Goal: Task Accomplishment & Management: Use online tool/utility

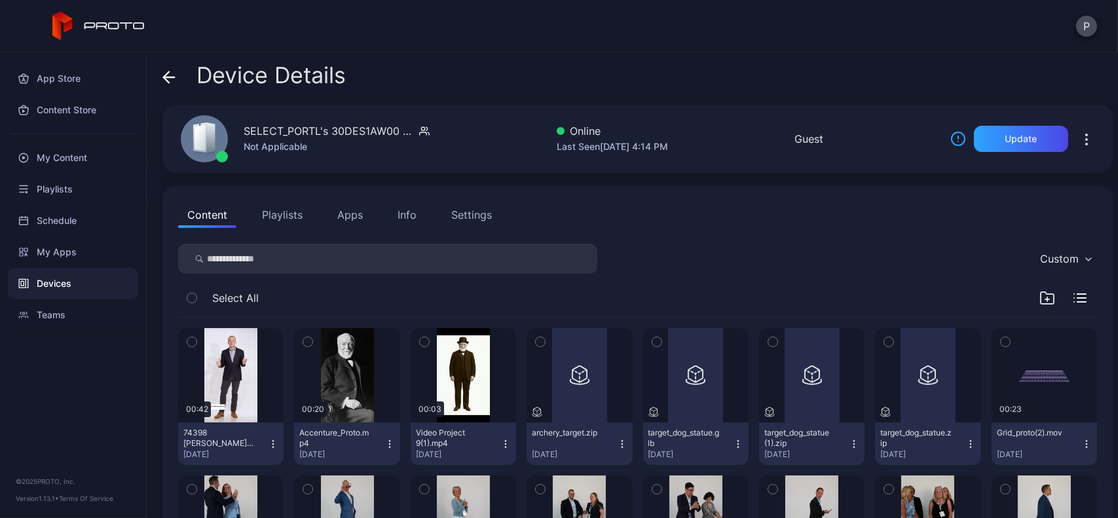
scroll to position [1244, 0]
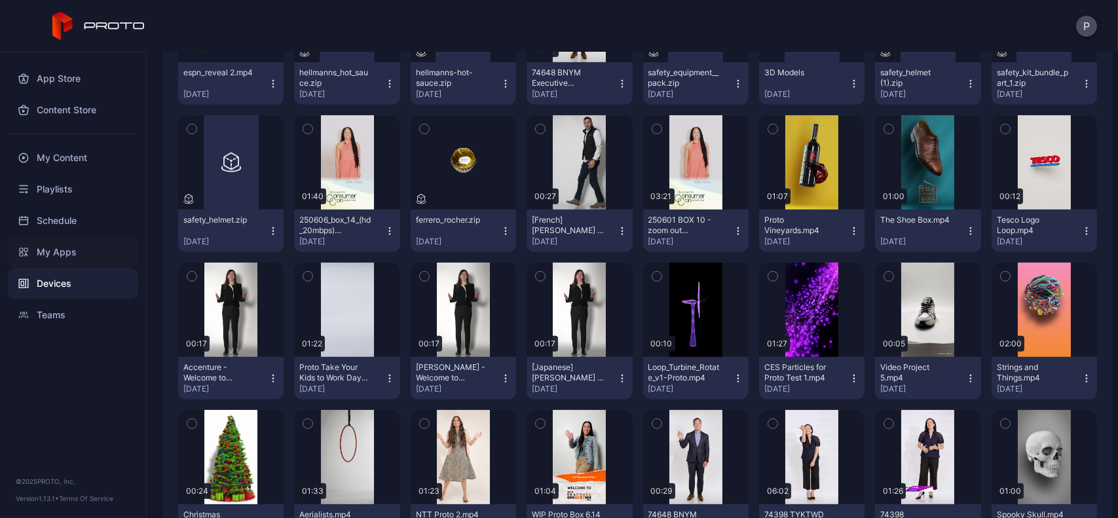
click at [79, 258] on div "My Apps" at bounding box center [73, 251] width 130 height 31
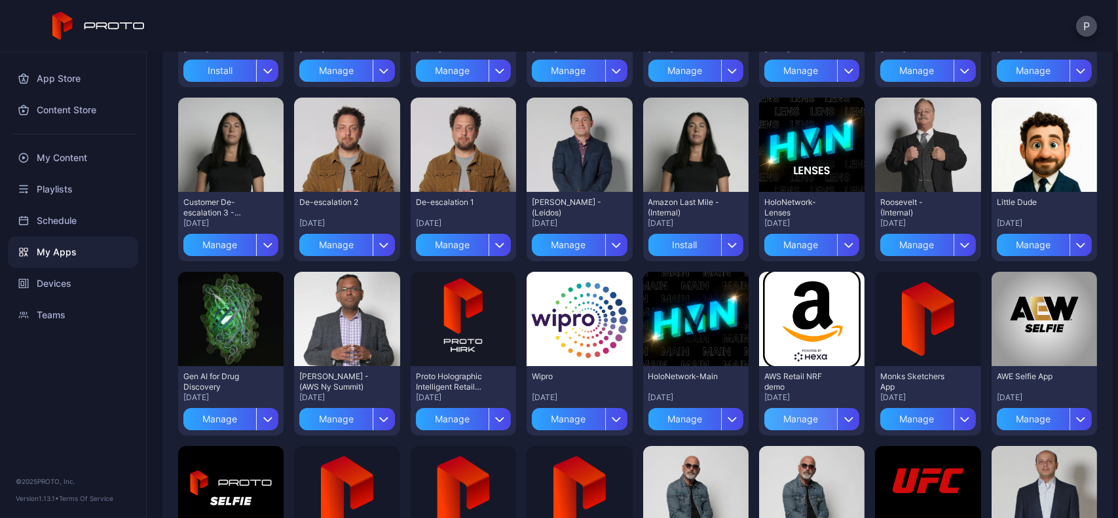
scroll to position [257, 0]
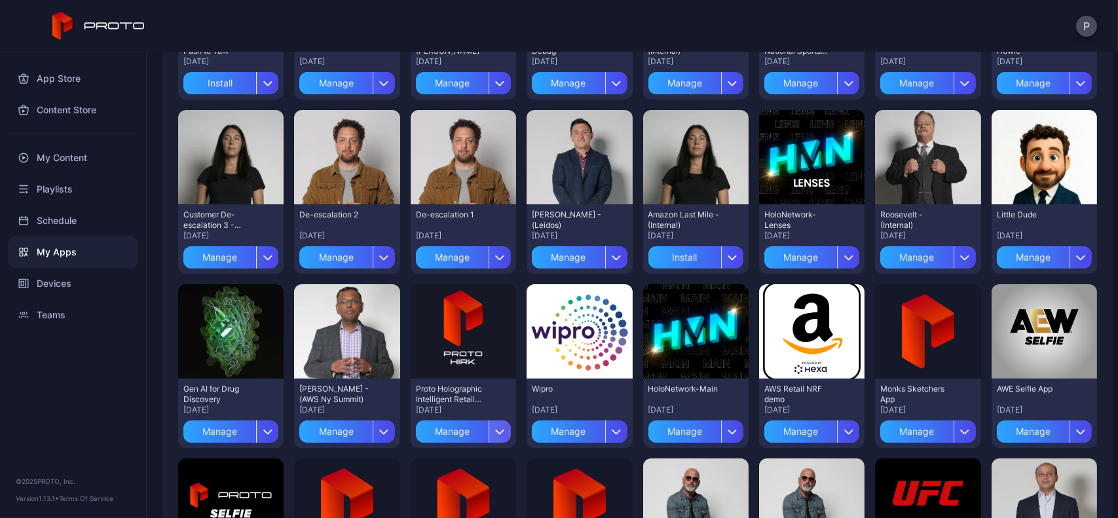
click at [488, 427] on div "button" at bounding box center [499, 431] width 22 height 22
click at [104, 356] on div "App Store Content Store My Content Playlists Schedule My Apps Devices Teams © 2…" at bounding box center [73, 285] width 147 height 466
click at [496, 430] on icon "button" at bounding box center [500, 432] width 8 height 4
click at [88, 291] on div "Devices" at bounding box center [73, 283] width 130 height 31
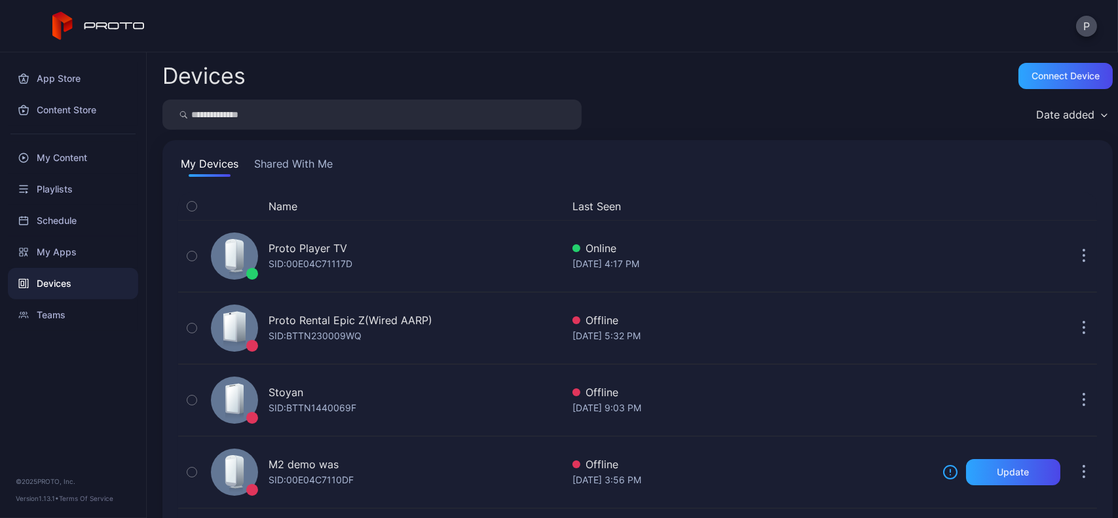
click at [317, 157] on button "Shared With Me" at bounding box center [293, 166] width 84 height 21
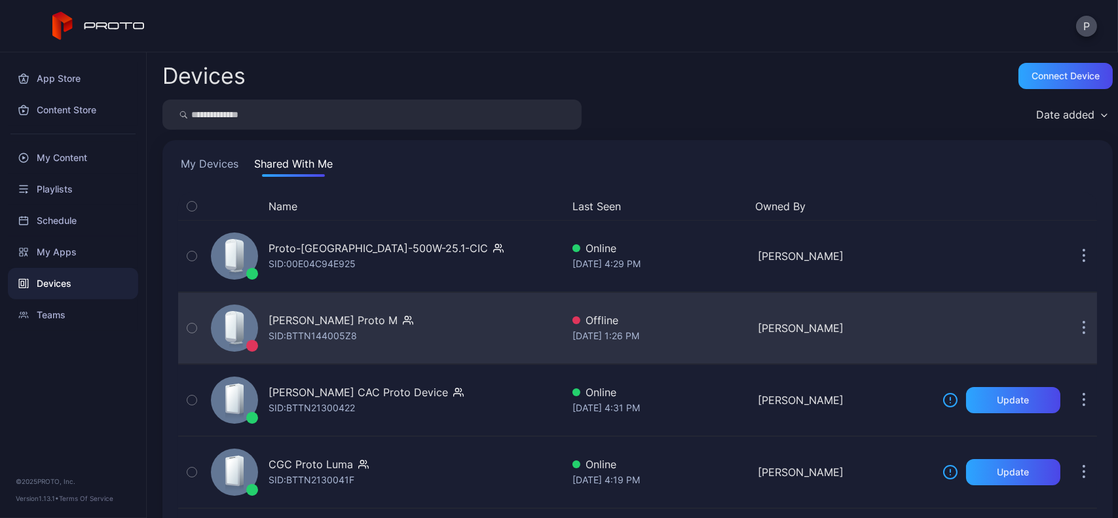
scroll to position [86, 0]
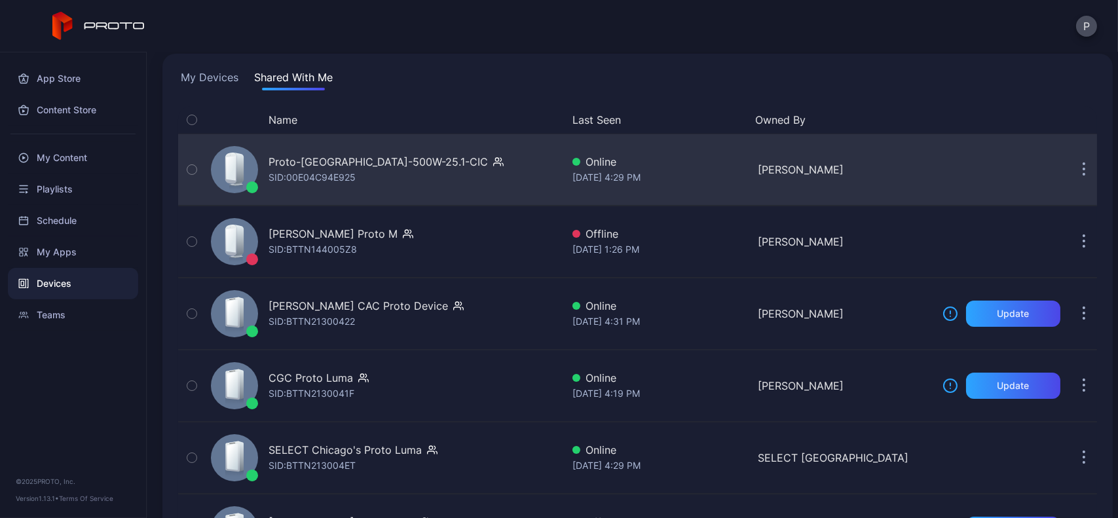
click at [1071, 177] on button "button" at bounding box center [1084, 169] width 26 height 26
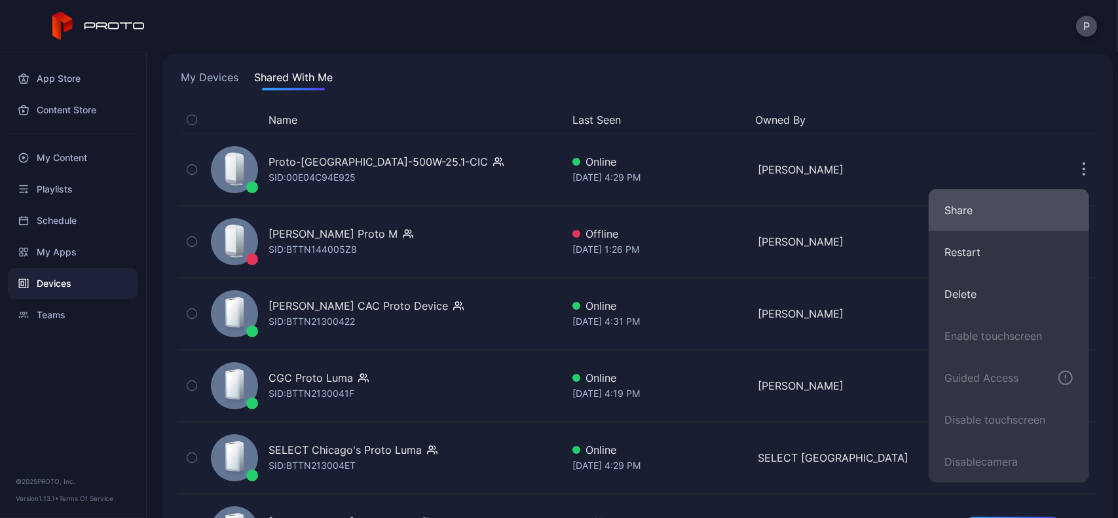
click at [987, 217] on button "Share" at bounding box center [1008, 210] width 160 height 42
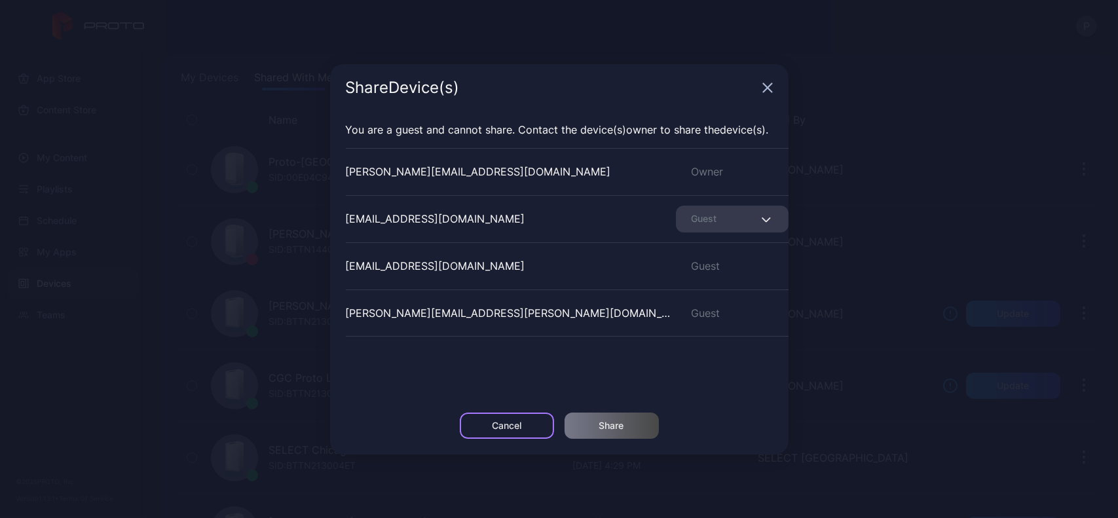
click at [516, 416] on div "Cancel" at bounding box center [507, 426] width 94 height 26
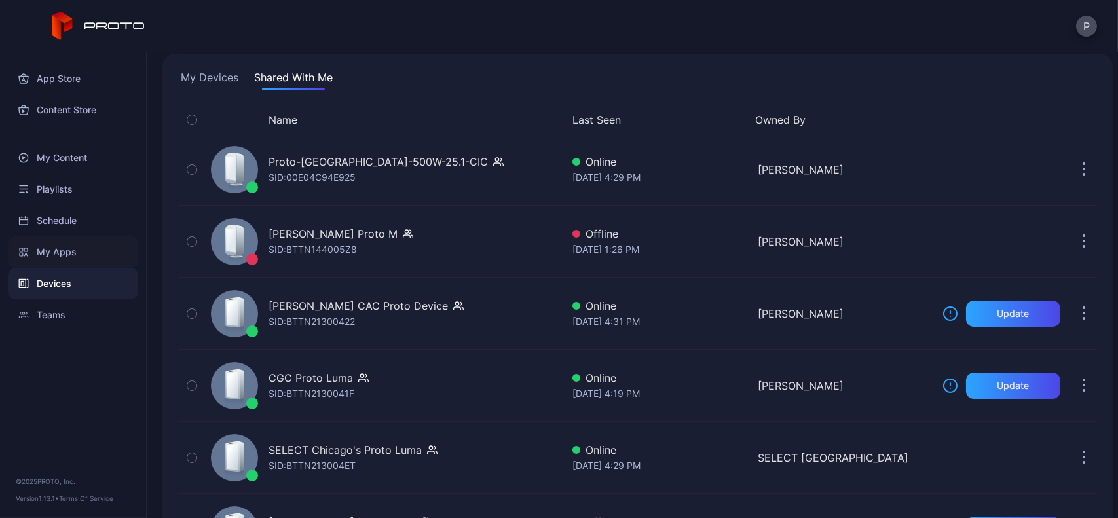
click at [93, 248] on div "My Apps" at bounding box center [73, 251] width 130 height 31
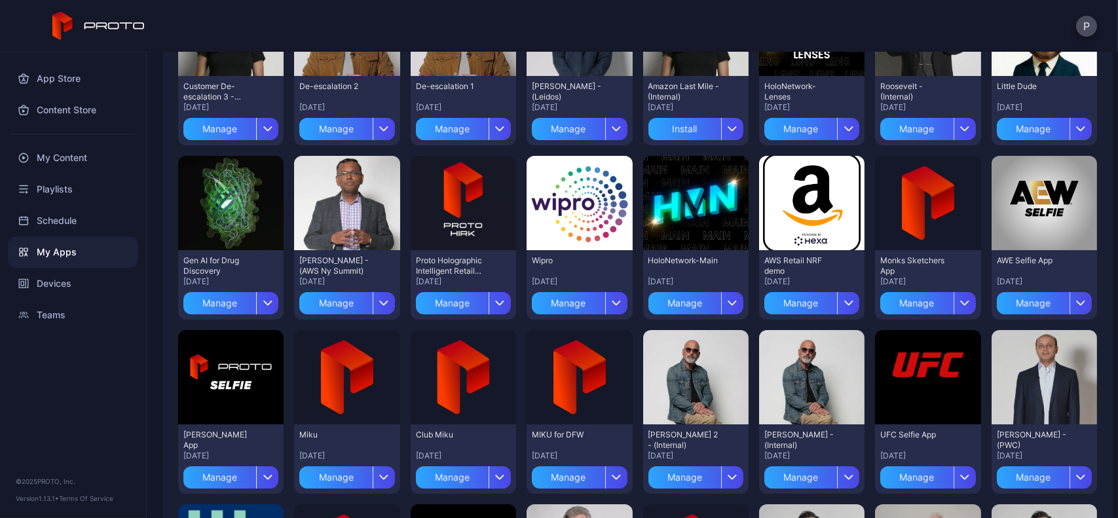
scroll to position [384, 0]
click at [843, 303] on icon "button" at bounding box center [848, 303] width 10 height 5
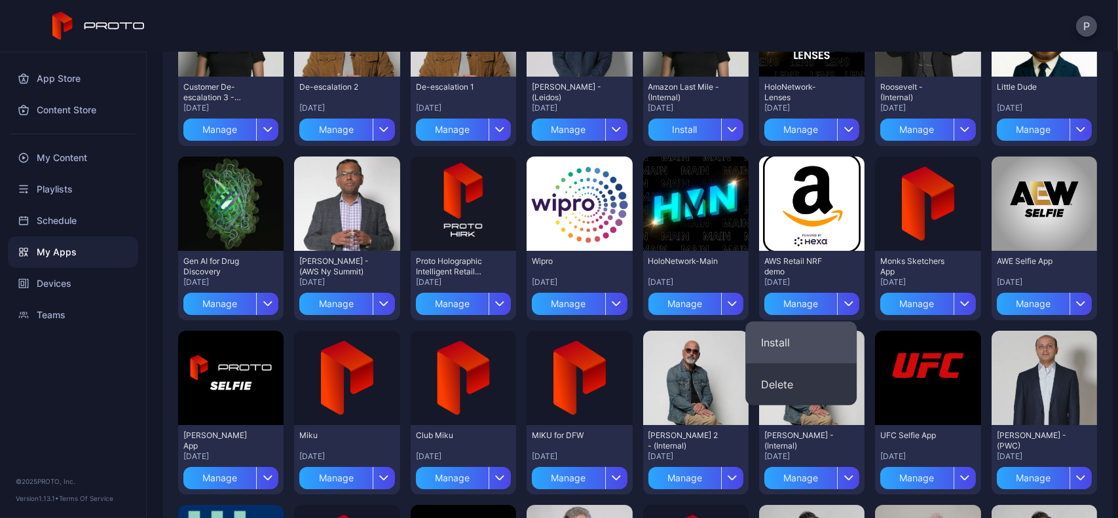
click at [800, 334] on button "Install" at bounding box center [800, 342] width 111 height 42
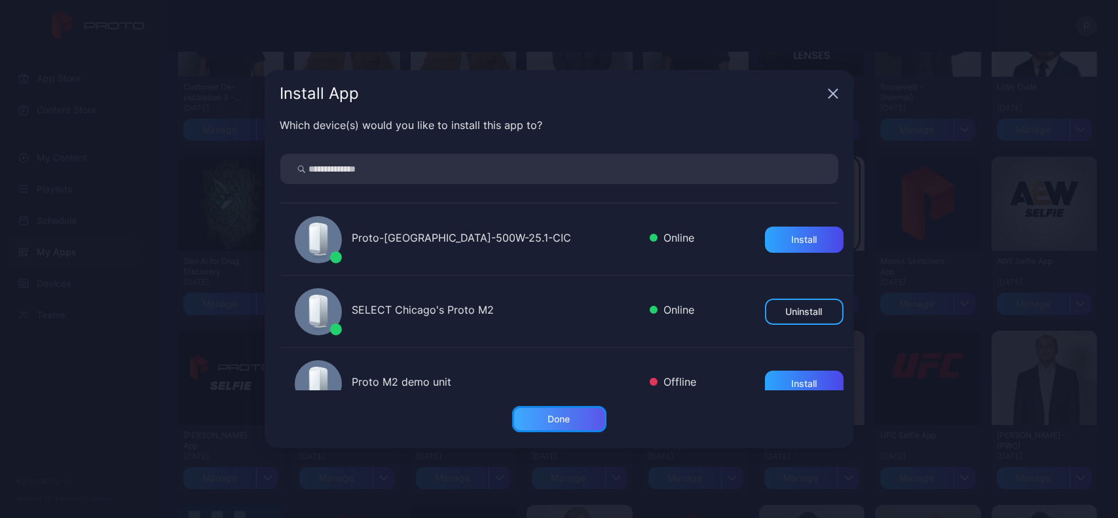
click at [537, 407] on div "Done" at bounding box center [559, 419] width 94 height 26
